Goal: Task Accomplishment & Management: Use online tool/utility

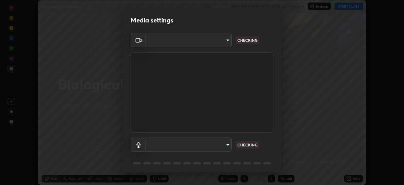
scroll to position [185, 404]
type input "c08bce05bf8d5aea718a1be68f52da0599af41aa0cc24399225b9d00f0db6711"
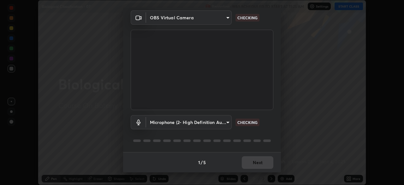
click at [226, 122] on body "Erase all Biological Classification - 07 Recording WAS SCHEDULED TO START AT 11…" at bounding box center [202, 92] width 404 height 185
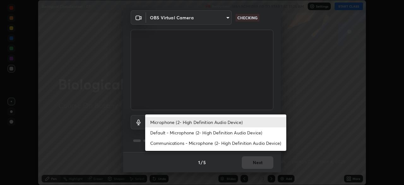
click at [223, 132] on li "Default - Microphone (2- High Definition Audio Device)" at bounding box center [215, 132] width 141 height 10
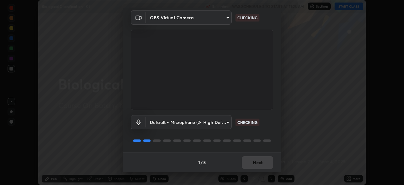
click at [226, 122] on body "Erase all Biological Classification - 07 Recording WAS SCHEDULED TO START AT 11…" at bounding box center [202, 92] width 404 height 185
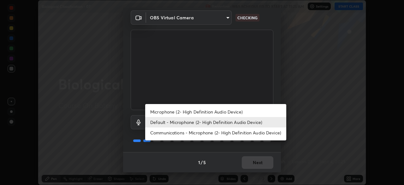
click at [217, 112] on li "Microphone (2- High Definition Audio Device)" at bounding box center [215, 111] width 141 height 10
type input "f62e13f0dc2c211b2e31b7d04ee83dbf57bd85d8f499c87d3582929809dfa27d"
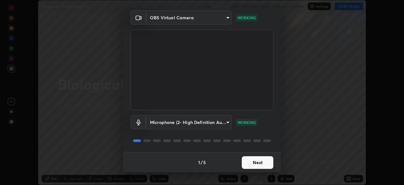
click at [253, 161] on button "Next" at bounding box center [258, 162] width 32 height 13
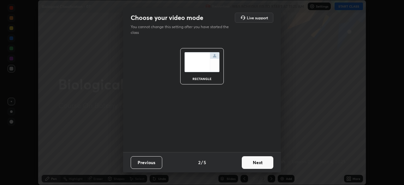
scroll to position [0, 0]
click at [259, 161] on button "Next" at bounding box center [258, 162] width 32 height 13
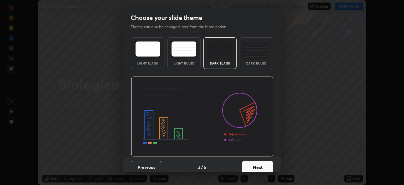
click at [258, 165] on button "Next" at bounding box center [258, 167] width 32 height 13
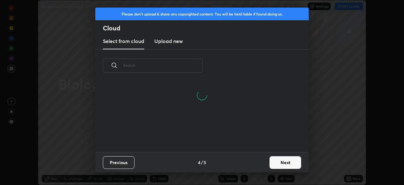
click at [284, 160] on button "Next" at bounding box center [285, 162] width 32 height 13
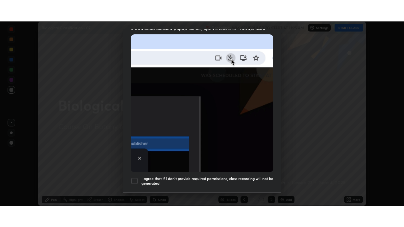
scroll to position [151, 0]
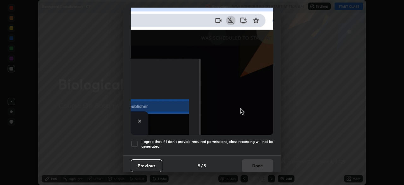
click at [133, 140] on div at bounding box center [135, 144] width 8 height 8
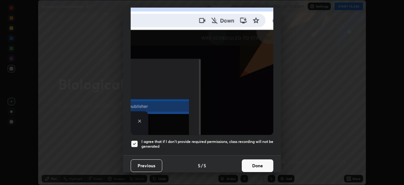
click at [252, 162] on button "Done" at bounding box center [258, 165] width 32 height 13
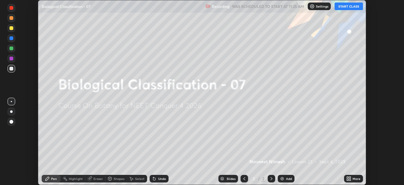
click at [348, 178] on icon at bounding box center [348, 178] width 5 height 5
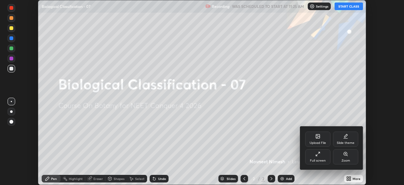
click at [315, 153] on div "Full screen" at bounding box center [317, 156] width 25 height 15
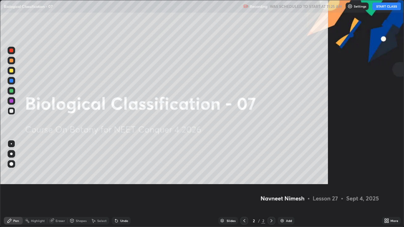
scroll to position [227, 404]
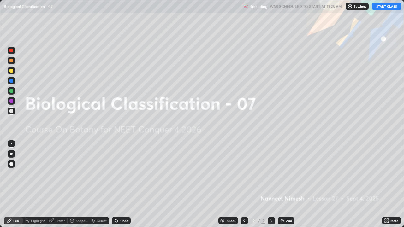
click at [383, 9] on button "START CLASS" at bounding box center [386, 7] width 28 height 8
click at [280, 184] on img at bounding box center [282, 220] width 5 height 5
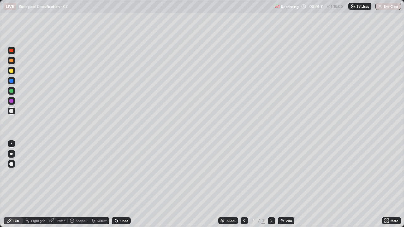
click at [13, 62] on div at bounding box center [11, 61] width 4 height 4
click at [13, 111] on div at bounding box center [11, 111] width 4 height 4
click at [115, 184] on icon at bounding box center [115, 219] width 1 height 1
click at [12, 164] on div at bounding box center [11, 164] width 4 height 4
click at [12, 112] on div at bounding box center [11, 111] width 4 height 4
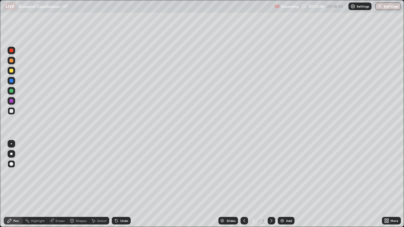
click at [12, 71] on div at bounding box center [11, 71] width 4 height 4
click at [11, 111] on div at bounding box center [11, 111] width 4 height 4
click at [12, 71] on div at bounding box center [11, 71] width 4 height 4
click at [13, 110] on div at bounding box center [11, 111] width 4 height 4
click at [13, 112] on div at bounding box center [11, 111] width 4 height 4
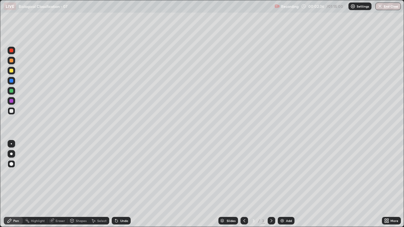
click at [118, 184] on icon at bounding box center [116, 220] width 5 height 5
click at [10, 112] on div at bounding box center [11, 111] width 4 height 4
click at [12, 91] on div at bounding box center [11, 91] width 4 height 4
click at [13, 72] on div at bounding box center [11, 71] width 4 height 4
click at [10, 61] on div at bounding box center [11, 61] width 4 height 4
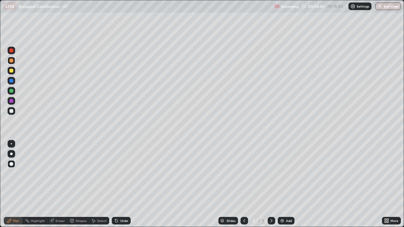
click at [12, 81] on div at bounding box center [11, 81] width 4 height 4
click at [11, 111] on div at bounding box center [11, 111] width 4 height 4
click at [285, 184] on div "Add" at bounding box center [286, 221] width 17 height 8
click at [12, 62] on div at bounding box center [11, 61] width 4 height 4
click at [11, 110] on div at bounding box center [11, 111] width 4 height 4
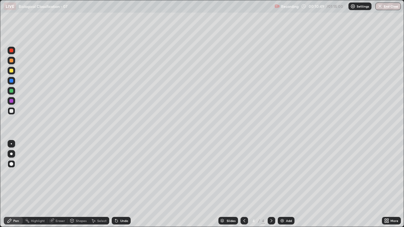
click at [115, 184] on icon at bounding box center [115, 219] width 1 height 1
click at [59, 184] on div "Eraser" at bounding box center [60, 220] width 9 height 3
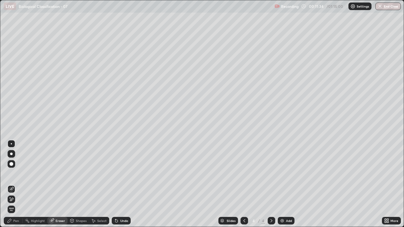
click at [10, 184] on icon at bounding box center [10, 197] width 1 height 1
click at [19, 184] on div "Pen" at bounding box center [13, 221] width 19 height 8
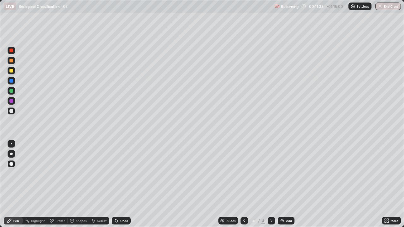
click at [14, 112] on div at bounding box center [12, 111] width 8 height 8
click at [12, 63] on div at bounding box center [12, 61] width 8 height 8
click at [12, 72] on div at bounding box center [11, 71] width 4 height 4
click at [76, 184] on div "Shapes" at bounding box center [81, 220] width 11 height 3
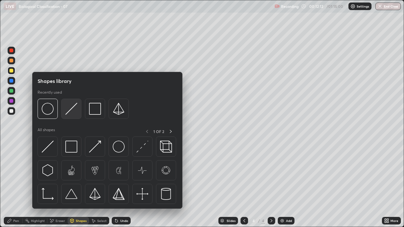
click at [71, 111] on img at bounding box center [71, 109] width 12 height 12
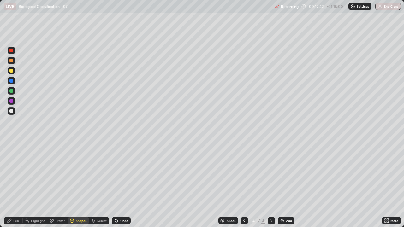
click at [11, 92] on div at bounding box center [11, 91] width 4 height 4
click at [17, 184] on div "Pen" at bounding box center [13, 221] width 19 height 8
click at [13, 100] on div at bounding box center [11, 101] width 4 height 4
click at [11, 81] on div at bounding box center [11, 81] width 4 height 4
click at [11, 71] on div at bounding box center [11, 71] width 4 height 4
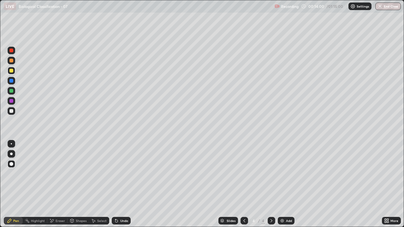
click at [11, 111] on div at bounding box center [11, 111] width 4 height 4
click at [115, 184] on icon at bounding box center [115, 219] width 1 height 1
click at [116, 184] on icon at bounding box center [116, 220] width 5 height 5
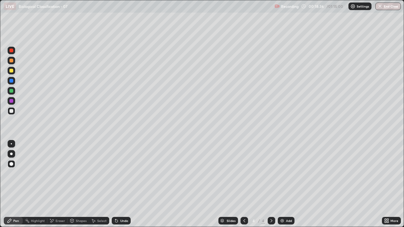
click at [118, 184] on icon at bounding box center [116, 220] width 5 height 5
click at [120, 184] on div "Undo" at bounding box center [124, 220] width 8 height 3
click at [119, 184] on div "Undo" at bounding box center [121, 221] width 19 height 8
click at [17, 184] on div "Erase all" at bounding box center [11, 114] width 15 height 202
click at [16, 184] on div "Erase all" at bounding box center [11, 114] width 15 height 202
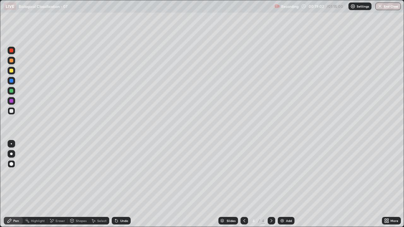
click at [18, 184] on div "Erase all" at bounding box center [11, 114] width 15 height 202
click at [115, 184] on icon at bounding box center [116, 220] width 5 height 5
click at [286, 184] on div "Add" at bounding box center [289, 220] width 6 height 3
click at [13, 61] on div at bounding box center [11, 61] width 4 height 4
click at [14, 112] on div at bounding box center [12, 111] width 8 height 8
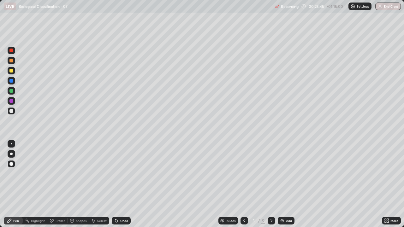
click at [13, 110] on div at bounding box center [11, 111] width 4 height 4
click at [115, 184] on icon at bounding box center [115, 219] width 1 height 1
click at [14, 111] on div at bounding box center [12, 111] width 8 height 8
click at [119, 184] on div "Undo" at bounding box center [121, 221] width 19 height 8
click at [14, 113] on div at bounding box center [12, 111] width 8 height 8
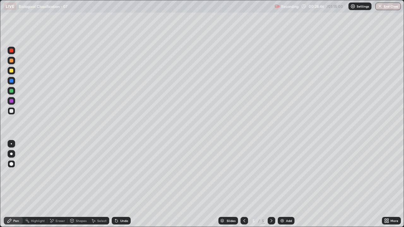
click at [12, 70] on div at bounding box center [11, 71] width 4 height 4
click at [122, 184] on div "Undo" at bounding box center [121, 221] width 19 height 8
click at [120, 184] on div "Undo" at bounding box center [121, 221] width 19 height 8
click at [14, 111] on div at bounding box center [12, 111] width 8 height 8
click at [12, 112] on div at bounding box center [11, 111] width 4 height 4
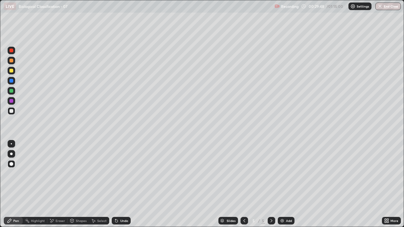
click at [115, 184] on icon at bounding box center [115, 219] width 1 height 1
click at [116, 184] on div "Undo" at bounding box center [121, 221] width 19 height 8
click at [115, 184] on icon at bounding box center [115, 219] width 1 height 1
click at [12, 91] on div at bounding box center [11, 91] width 4 height 4
click at [12, 112] on div at bounding box center [11, 111] width 4 height 4
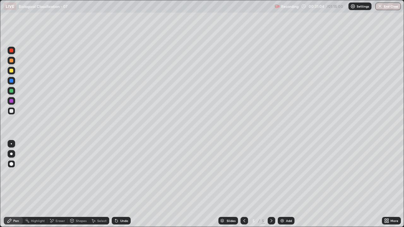
click at [13, 61] on div at bounding box center [11, 61] width 4 height 4
click at [13, 92] on div at bounding box center [12, 91] width 8 height 8
click at [11, 71] on div at bounding box center [11, 71] width 4 height 4
click at [13, 110] on div at bounding box center [11, 111] width 4 height 4
click at [12, 111] on div at bounding box center [11, 111] width 4 height 4
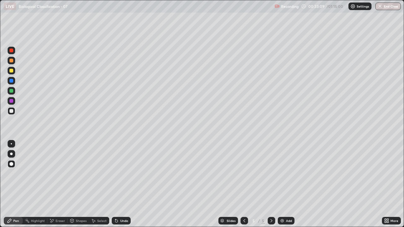
click at [12, 71] on div at bounding box center [11, 71] width 4 height 4
click at [12, 111] on div at bounding box center [11, 111] width 4 height 4
click at [286, 184] on div "Add" at bounding box center [289, 220] width 6 height 3
click at [13, 61] on div at bounding box center [11, 61] width 4 height 4
click at [115, 184] on icon at bounding box center [116, 221] width 3 height 3
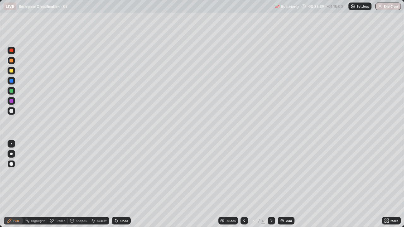
click at [13, 110] on div at bounding box center [11, 111] width 4 height 4
click at [11, 71] on div at bounding box center [11, 71] width 4 height 4
click at [12, 91] on div at bounding box center [11, 91] width 4 height 4
click at [117, 184] on icon at bounding box center [116, 220] width 5 height 5
click at [11, 70] on div at bounding box center [11, 71] width 4 height 4
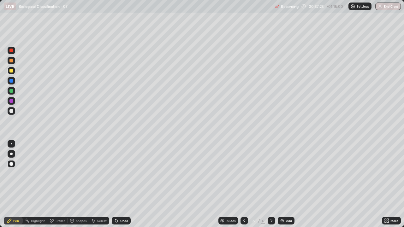
click at [12, 112] on div at bounding box center [11, 111] width 4 height 4
click at [11, 91] on div at bounding box center [11, 91] width 4 height 4
click at [12, 92] on div at bounding box center [11, 91] width 4 height 4
click at [11, 71] on div at bounding box center [11, 71] width 4 height 4
click at [11, 111] on div at bounding box center [11, 111] width 4 height 4
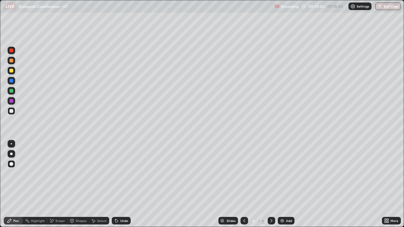
click at [12, 109] on div at bounding box center [11, 111] width 4 height 4
click at [12, 111] on div at bounding box center [11, 111] width 4 height 4
click at [10, 91] on div at bounding box center [11, 91] width 4 height 4
click at [11, 60] on div at bounding box center [11, 61] width 4 height 4
click at [13, 111] on div at bounding box center [11, 111] width 4 height 4
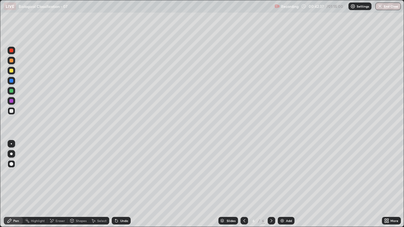
click at [14, 73] on div at bounding box center [12, 71] width 8 height 8
click at [11, 91] on div at bounding box center [11, 91] width 4 height 4
click at [12, 64] on div at bounding box center [12, 61] width 8 height 8
click at [12, 83] on div at bounding box center [12, 81] width 8 height 8
click at [12, 61] on div at bounding box center [11, 61] width 4 height 4
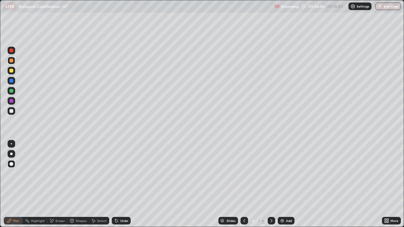
click at [13, 62] on div at bounding box center [11, 61] width 4 height 4
click at [13, 111] on div at bounding box center [11, 111] width 4 height 4
click at [287, 184] on div "Add" at bounding box center [289, 220] width 6 height 3
click at [13, 62] on div at bounding box center [11, 61] width 4 height 4
click at [10, 70] on div at bounding box center [11, 71] width 4 height 4
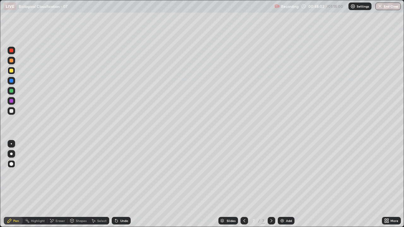
click at [13, 112] on div at bounding box center [11, 111] width 4 height 4
click at [13, 110] on div at bounding box center [11, 111] width 4 height 4
click at [11, 111] on div at bounding box center [11, 111] width 4 height 4
click at [12, 111] on div at bounding box center [11, 111] width 4 height 4
click at [13, 91] on div at bounding box center [11, 91] width 4 height 4
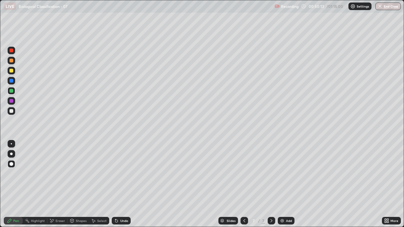
click at [14, 112] on div at bounding box center [12, 111] width 8 height 8
click at [14, 111] on div at bounding box center [12, 111] width 8 height 8
click at [285, 184] on div "Add" at bounding box center [286, 221] width 17 height 8
click at [12, 111] on div at bounding box center [11, 111] width 4 height 4
click at [11, 111] on div at bounding box center [11, 111] width 4 height 4
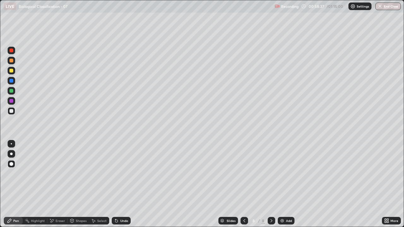
click at [243, 184] on icon at bounding box center [244, 220] width 2 height 3
click at [271, 184] on icon at bounding box center [271, 220] width 5 height 5
click at [11, 62] on div at bounding box center [11, 61] width 4 height 4
click at [11, 91] on div at bounding box center [11, 91] width 4 height 4
click at [115, 184] on icon at bounding box center [115, 219] width 1 height 1
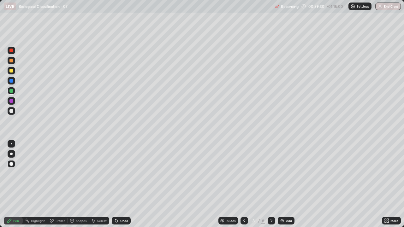
click at [11, 70] on div at bounding box center [11, 71] width 4 height 4
click at [11, 61] on div at bounding box center [11, 61] width 4 height 4
click at [61, 184] on div "Eraser" at bounding box center [60, 220] width 9 height 3
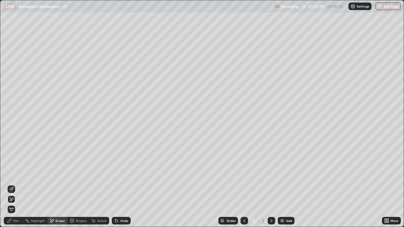
click at [12, 184] on icon at bounding box center [11, 189] width 5 height 5
click at [19, 184] on div "Pen" at bounding box center [13, 221] width 19 height 8
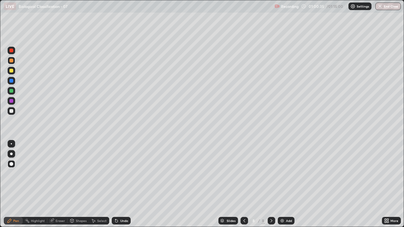
click at [12, 111] on div at bounding box center [11, 111] width 4 height 4
click at [11, 61] on div at bounding box center [11, 61] width 4 height 4
click at [13, 109] on div at bounding box center [11, 111] width 4 height 4
click at [12, 71] on div at bounding box center [11, 71] width 4 height 4
click at [12, 111] on div at bounding box center [11, 111] width 4 height 4
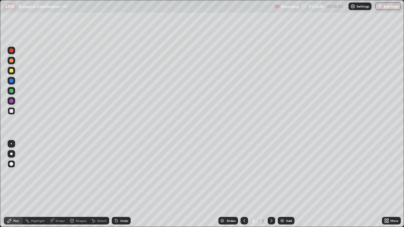
click at [12, 111] on div at bounding box center [11, 111] width 4 height 4
click at [13, 72] on div at bounding box center [11, 71] width 4 height 4
click at [14, 101] on div at bounding box center [12, 101] width 8 height 8
click at [12, 111] on div at bounding box center [11, 111] width 4 height 4
click at [12, 71] on div at bounding box center [11, 71] width 4 height 4
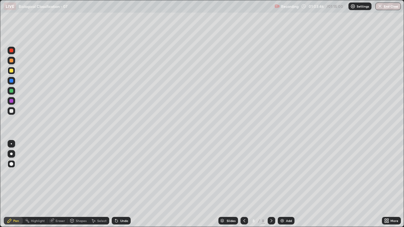
click at [11, 101] on div at bounding box center [11, 101] width 4 height 4
click at [14, 112] on div at bounding box center [12, 111] width 8 height 8
click at [13, 71] on div at bounding box center [11, 71] width 4 height 4
click at [13, 101] on div at bounding box center [11, 101] width 4 height 4
click at [13, 62] on div at bounding box center [12, 61] width 8 height 8
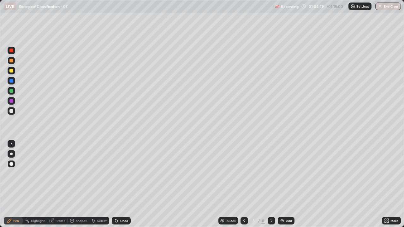
click at [11, 110] on div at bounding box center [11, 111] width 4 height 4
click at [117, 184] on icon at bounding box center [116, 220] width 5 height 5
click at [64, 184] on div "Eraser" at bounding box center [57, 221] width 20 height 8
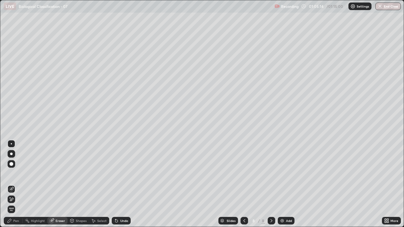
click at [118, 184] on icon at bounding box center [116, 220] width 5 height 5
click at [119, 184] on div "Undo" at bounding box center [121, 221] width 19 height 8
click at [16, 184] on div "Pen" at bounding box center [13, 221] width 19 height 8
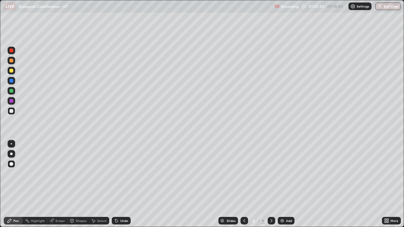
click at [59, 184] on div "Eraser" at bounding box center [57, 221] width 20 height 8
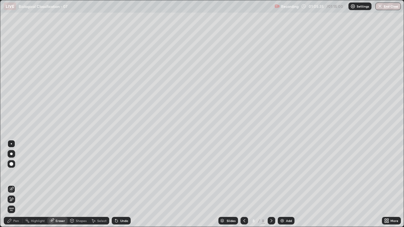
click at [17, 184] on div "Pen" at bounding box center [16, 220] width 6 height 3
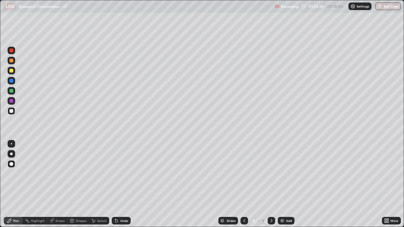
click at [12, 111] on div at bounding box center [11, 111] width 4 height 4
click at [13, 110] on div at bounding box center [11, 111] width 4 height 4
click at [56, 184] on div "Eraser" at bounding box center [60, 220] width 9 height 3
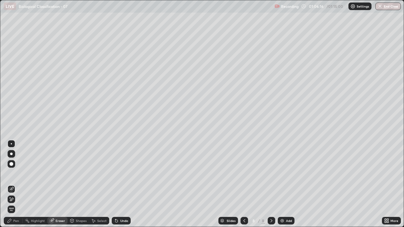
click at [17, 184] on div "Pen" at bounding box center [16, 220] width 6 height 3
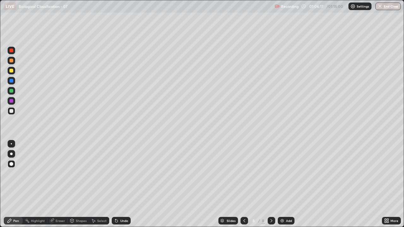
click at [14, 111] on div at bounding box center [12, 111] width 8 height 8
click at [12, 62] on div at bounding box center [11, 61] width 4 height 4
click at [14, 102] on div at bounding box center [12, 101] width 8 height 8
click at [12, 111] on div at bounding box center [11, 111] width 4 height 4
click at [11, 61] on div at bounding box center [11, 61] width 4 height 4
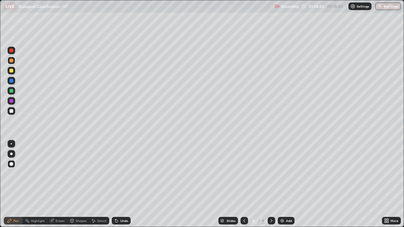
click at [10, 110] on div at bounding box center [11, 111] width 4 height 4
click at [12, 101] on div at bounding box center [11, 101] width 4 height 4
click at [11, 111] on div at bounding box center [11, 111] width 4 height 4
click at [12, 71] on div at bounding box center [11, 71] width 4 height 4
click at [13, 60] on div at bounding box center [11, 61] width 4 height 4
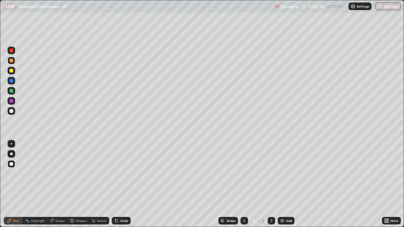
click at [12, 101] on div at bounding box center [11, 101] width 4 height 4
click at [388, 9] on button "End Class" at bounding box center [388, 7] width 25 height 8
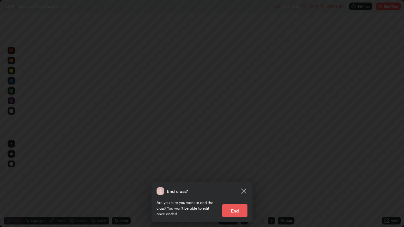
click at [234, 184] on button "End" at bounding box center [234, 210] width 25 height 13
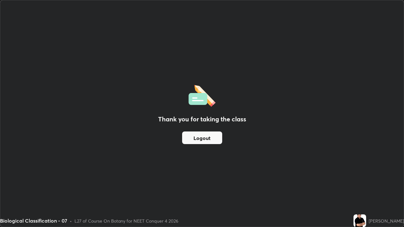
click at [195, 136] on button "Logout" at bounding box center [202, 138] width 40 height 13
click at [195, 140] on button "Logout" at bounding box center [202, 138] width 40 height 13
